Goal: Information Seeking & Learning: Learn about a topic

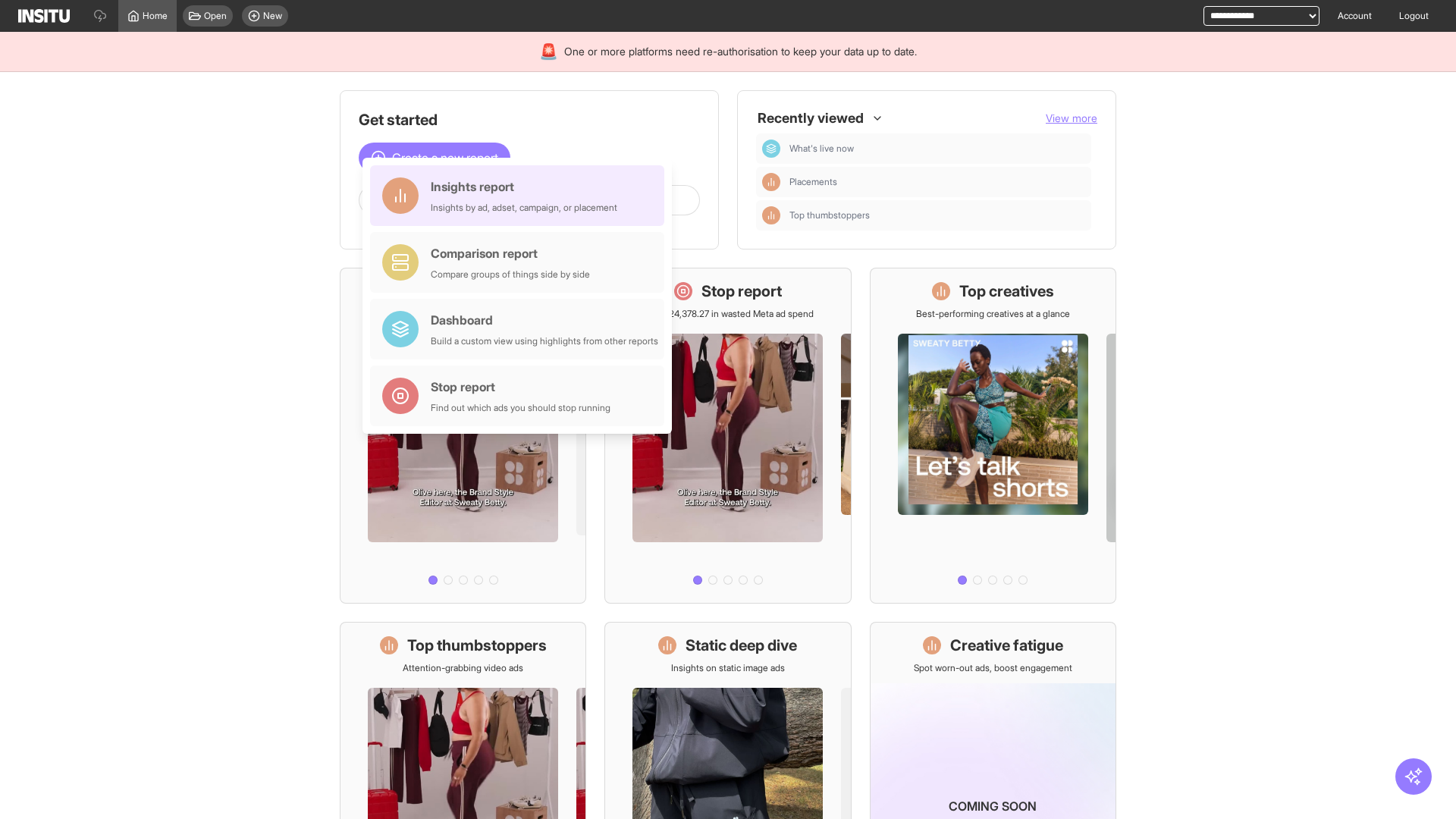
click at [521, 195] on div "Insights report Insights by ad, adset, campaign, or placement" at bounding box center [524, 195] width 186 height 37
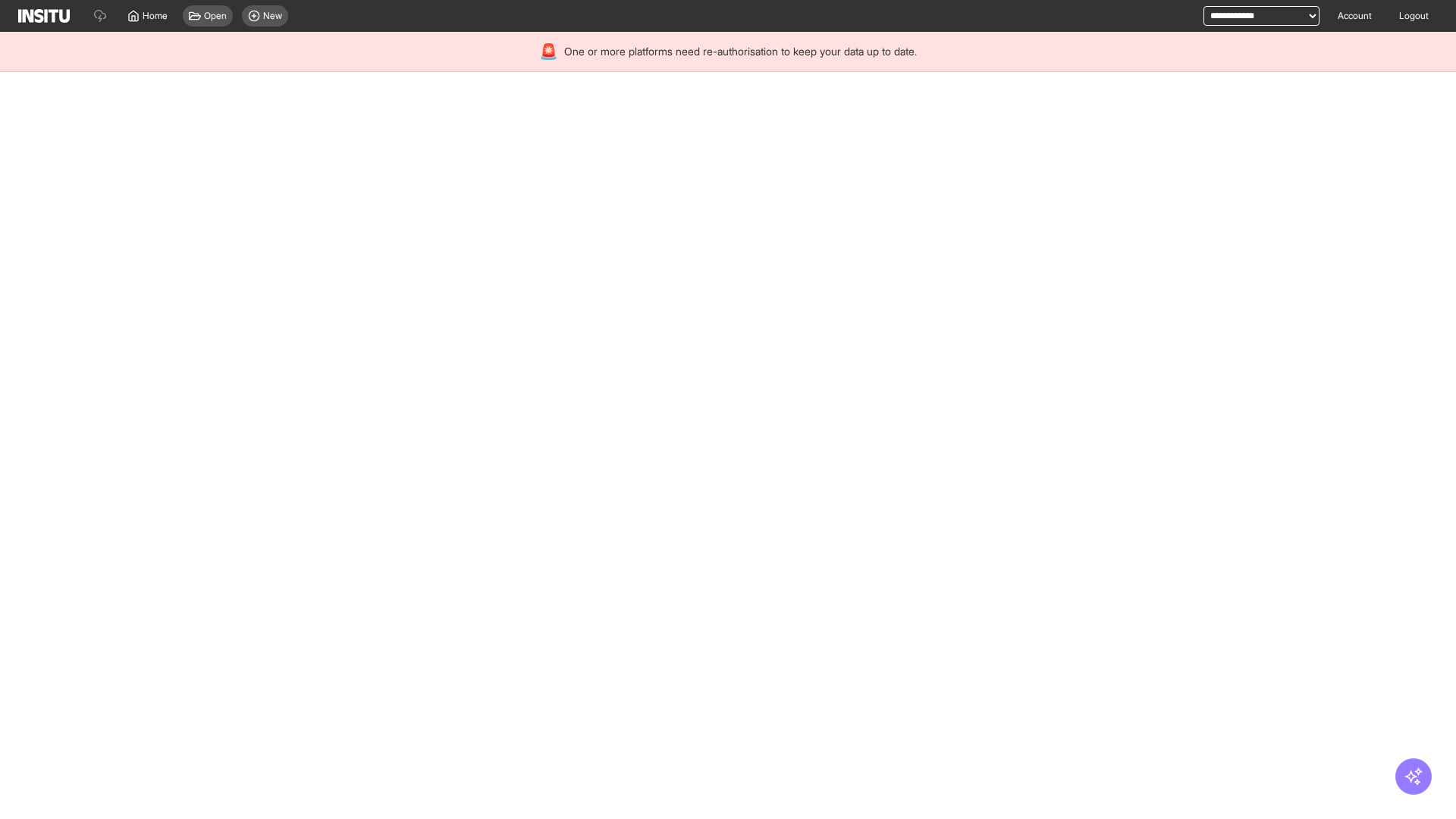
select select "**"
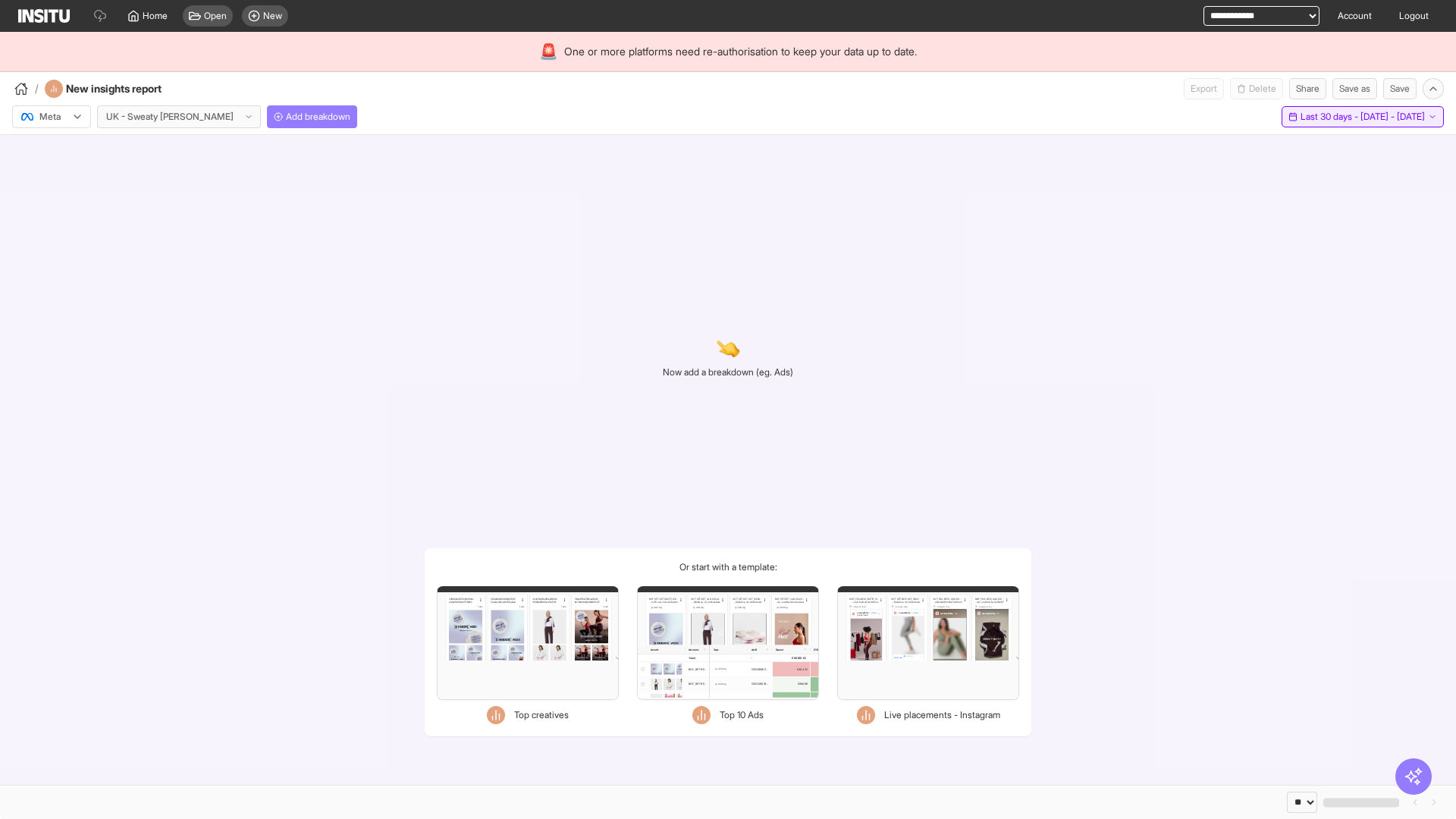
click at [1327, 117] on span "Last 30 days - [DATE] - [DATE]" at bounding box center [1362, 117] width 124 height 12
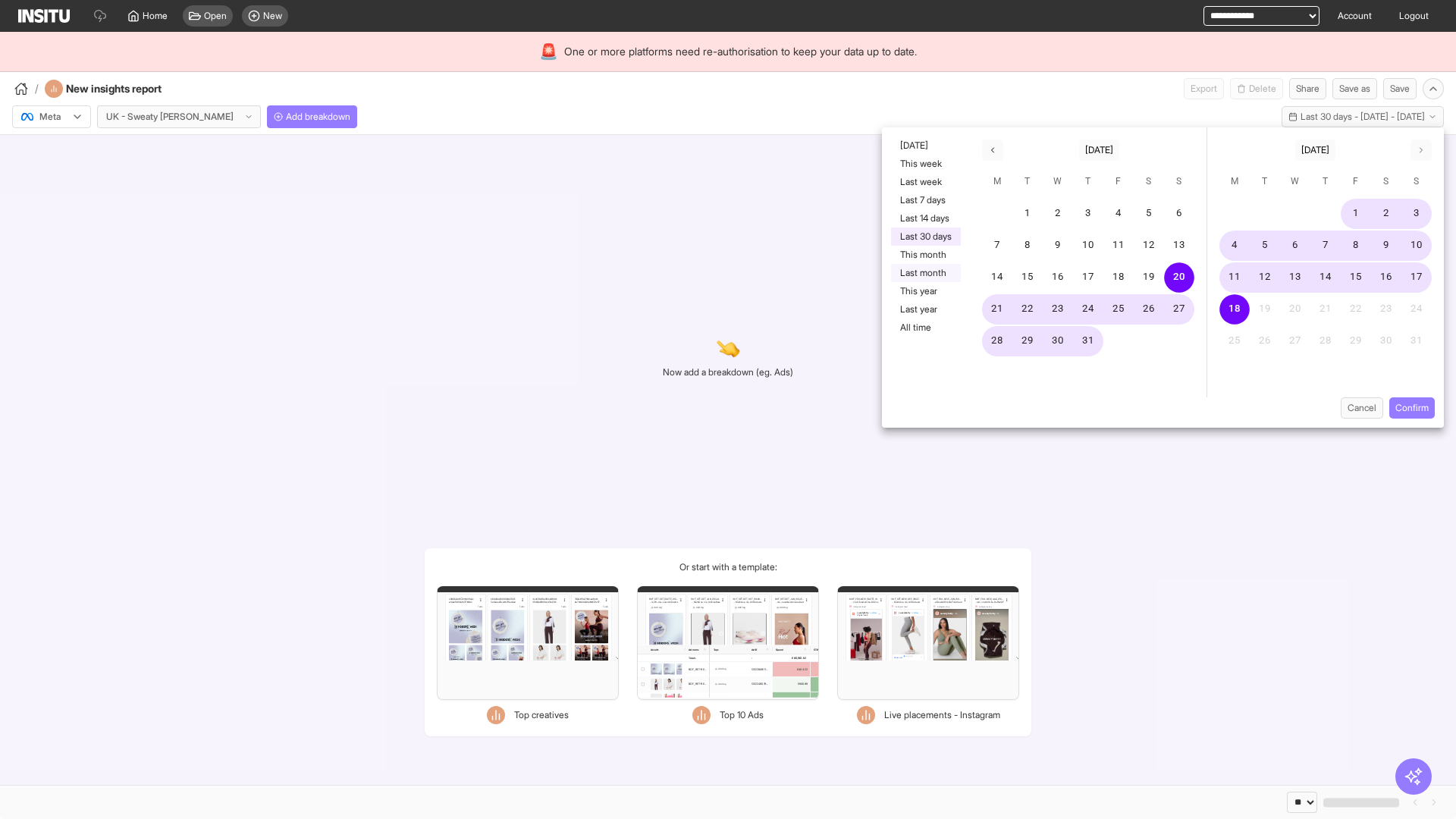
click at [925, 273] on button "Last month" at bounding box center [926, 273] width 69 height 18
